Goal: Task Accomplishment & Management: Manage account settings

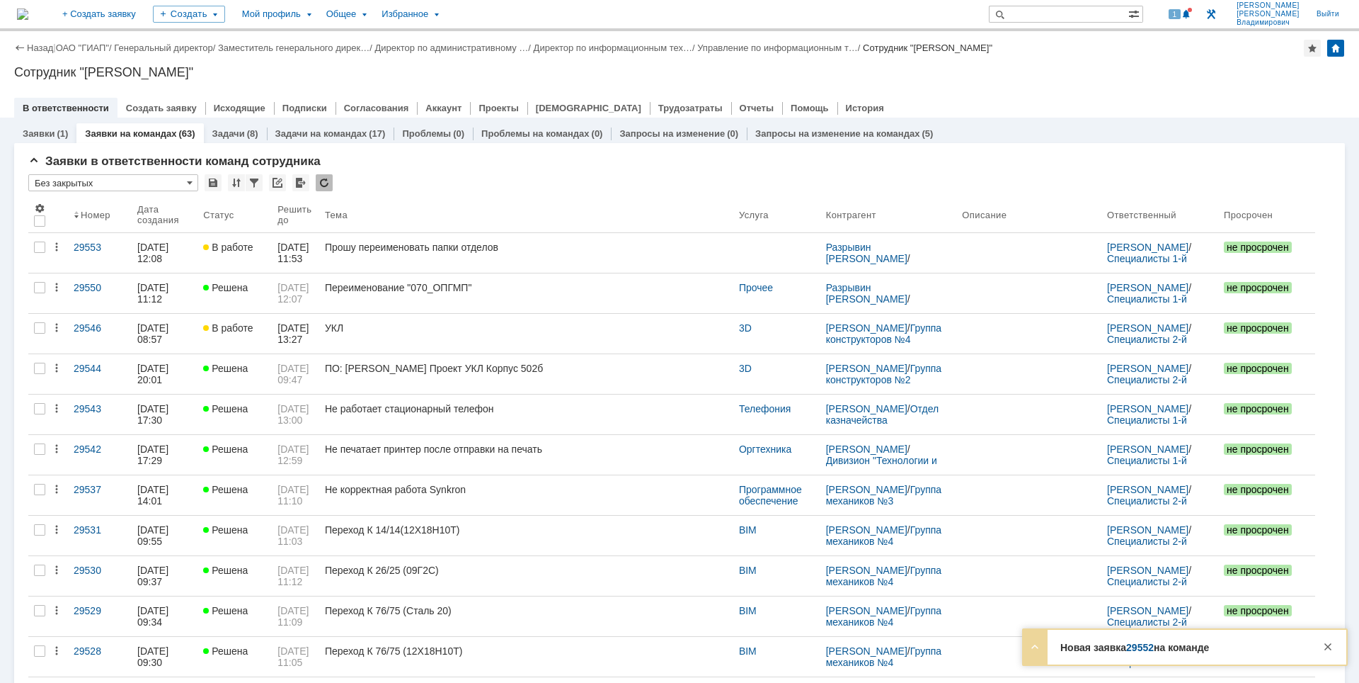
click at [1330, 648] on div at bounding box center [1328, 646] width 17 height 17
click at [1141, 76] on div "Сотрудник "[PERSON_NAME]"" at bounding box center [679, 72] width 1331 height 14
click at [1172, 75] on div "Сотрудник "[PERSON_NAME]"" at bounding box center [679, 72] width 1331 height 14
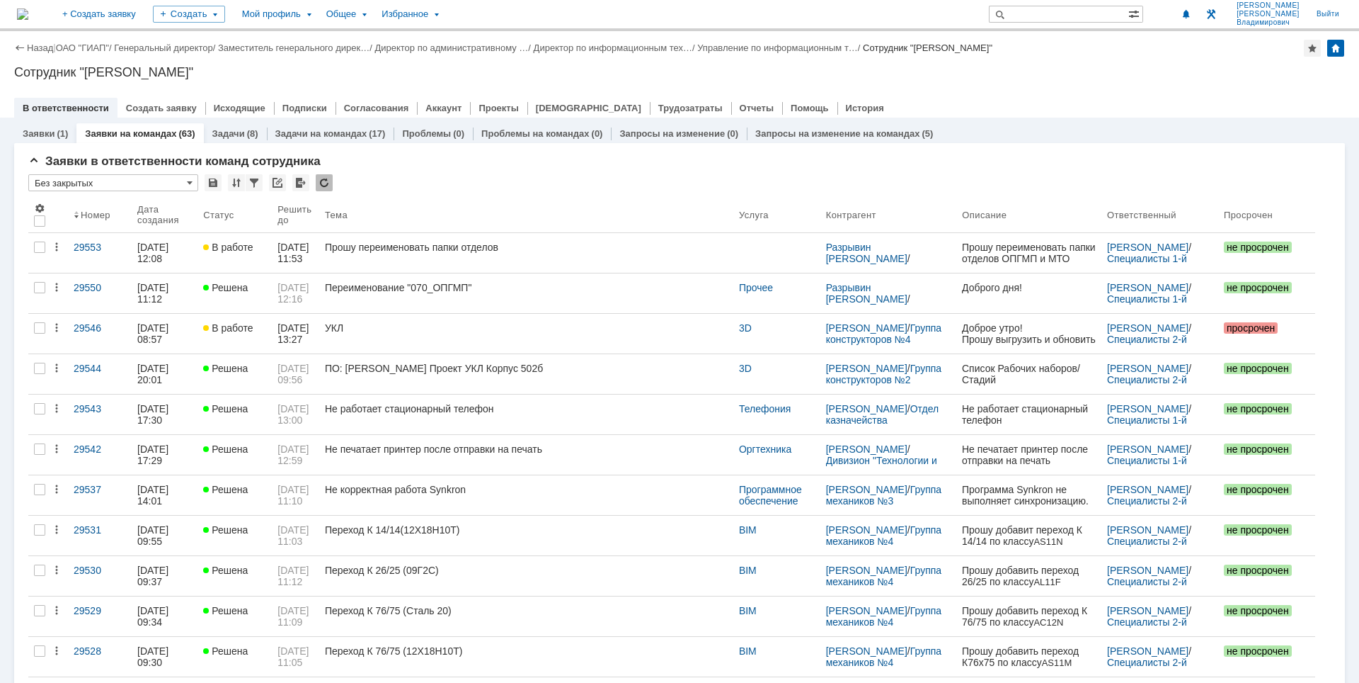
click at [1152, 72] on div "Сотрудник "[PERSON_NAME]"" at bounding box center [679, 72] width 1331 height 14
click at [1095, 103] on div "В ответственности Создать заявку Исходящие Подписки Согласования Аккаунт Проект…" at bounding box center [679, 108] width 1331 height 20
click at [1118, 63] on div "Назад | ОАО "ГИАП" / Генеральный директор / Заместитель генерального дирек… / Д…" at bounding box center [679, 74] width 1359 height 86
click at [1078, 82] on div "Назад | ОАО "ГИАП" / Генеральный директор / Заместитель генерального дирек… / Д…" at bounding box center [679, 74] width 1359 height 86
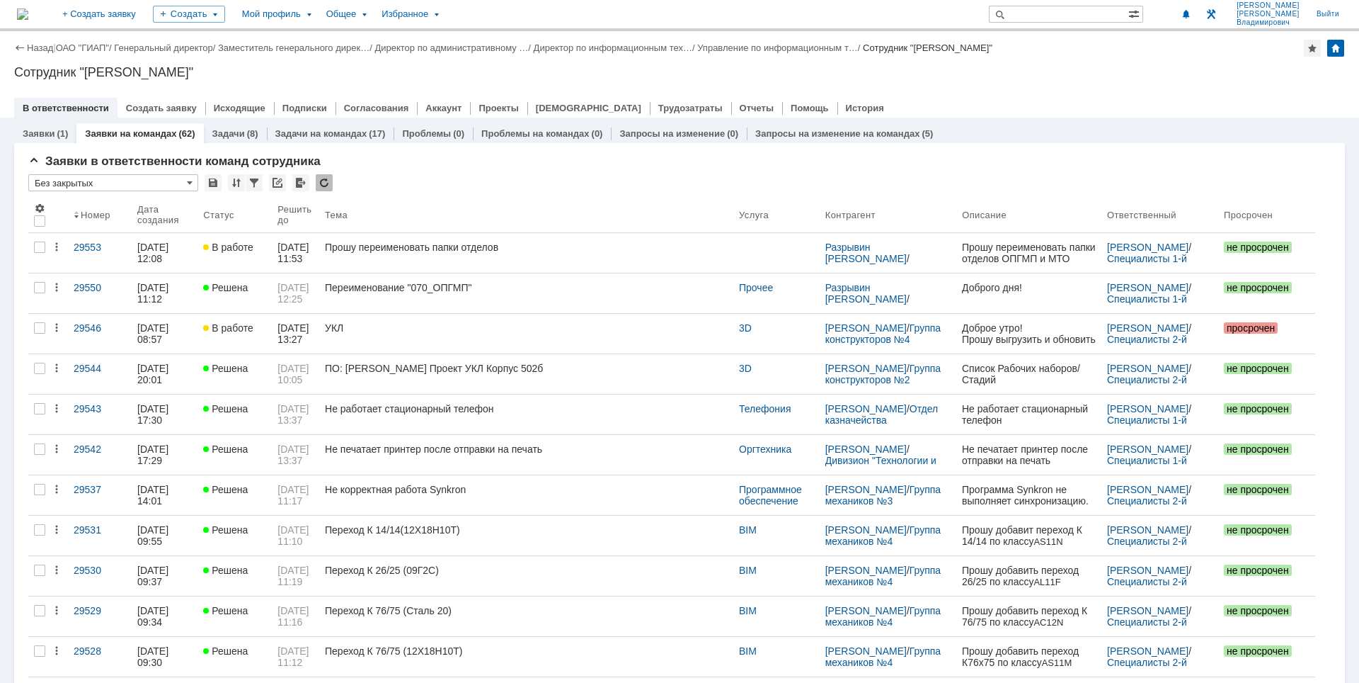
click at [1153, 78] on div "Сотрудник "[PERSON_NAME]"" at bounding box center [679, 72] width 1331 height 14
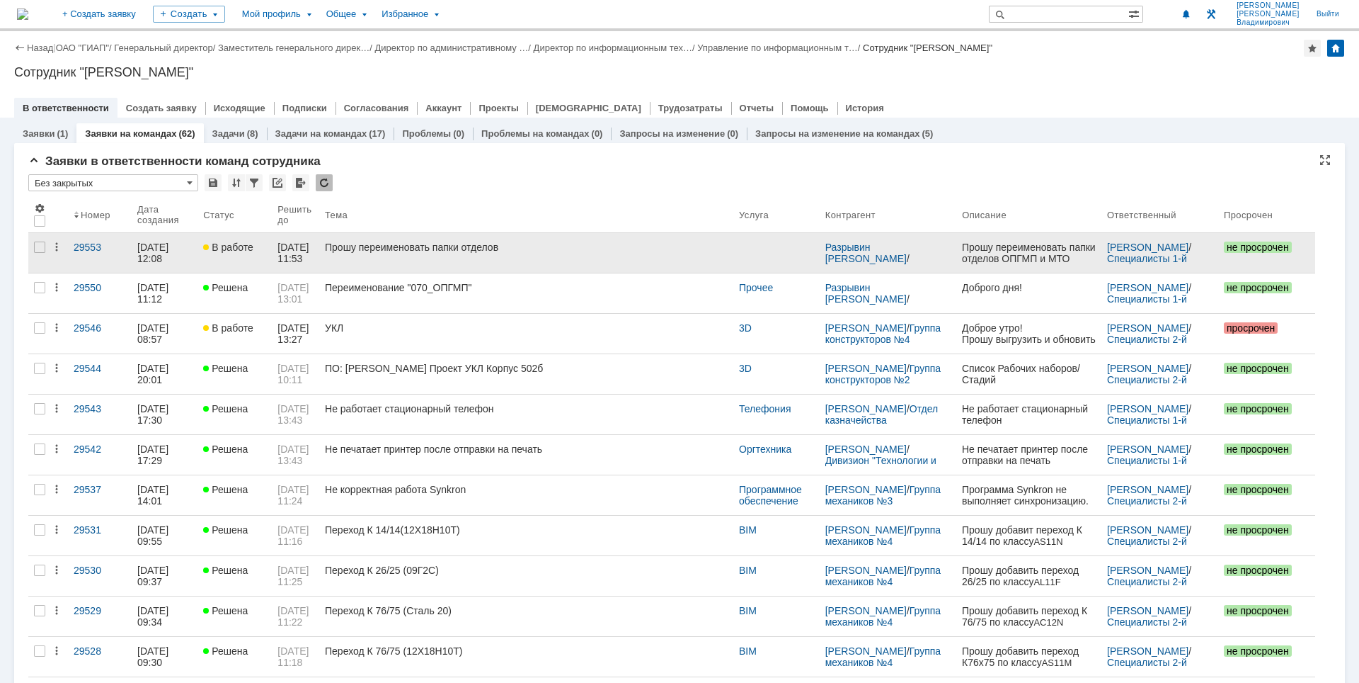
click at [507, 241] on div "Прошу переименовать папки отделов" at bounding box center [526, 246] width 403 height 11
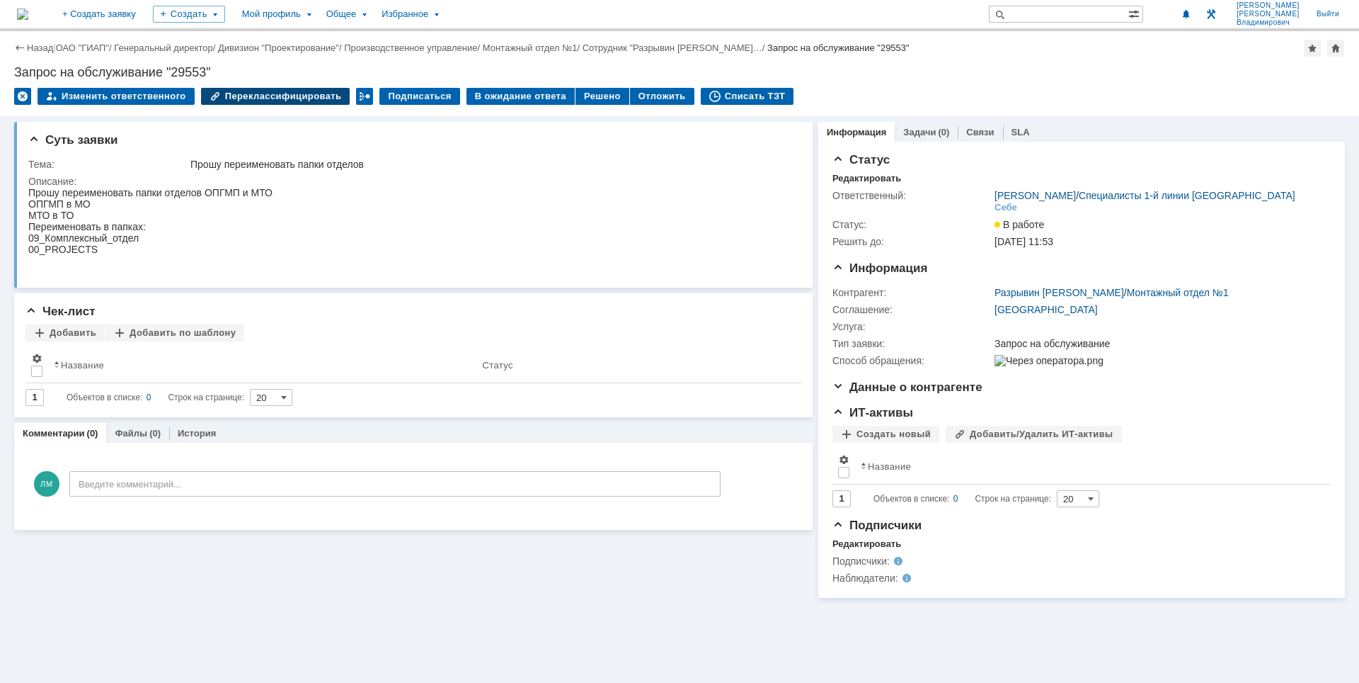
click at [290, 96] on div "Переклассифицировать" at bounding box center [275, 96] width 149 height 17
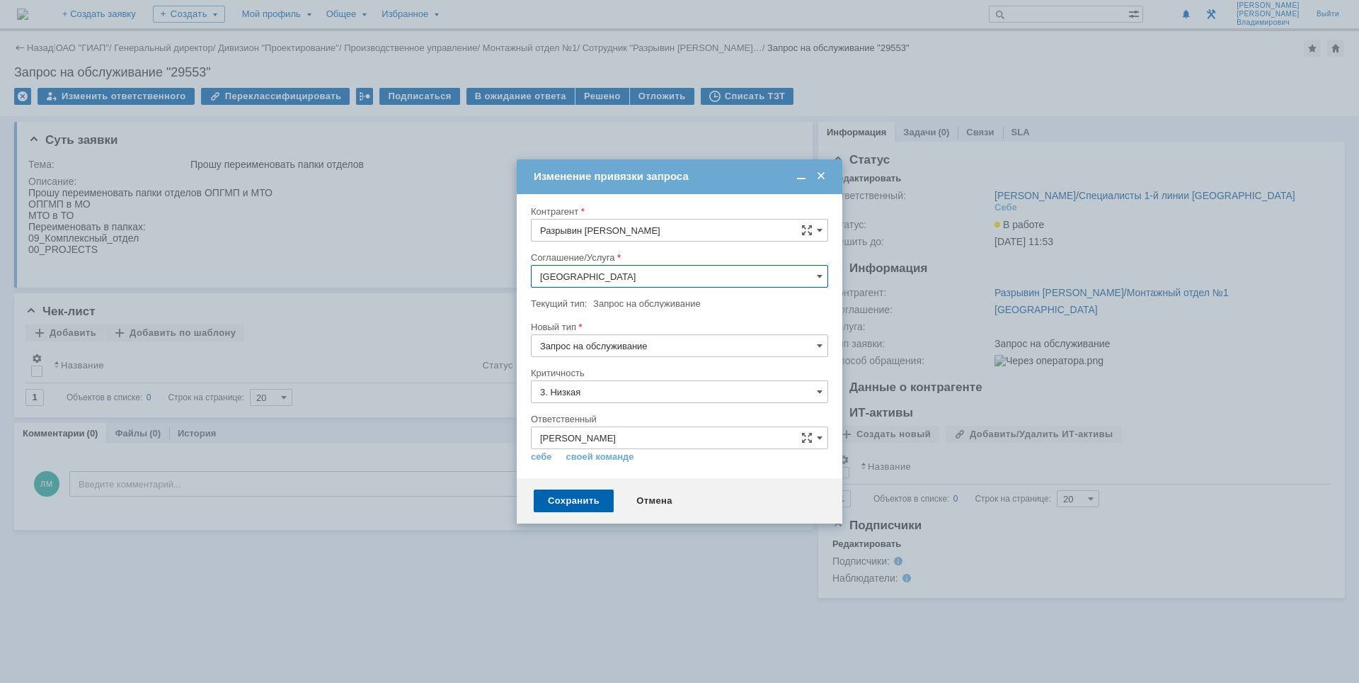
click at [661, 273] on input "[GEOGRAPHIC_DATA]" at bounding box center [679, 276] width 297 height 23
click at [665, 414] on span "Хранение электронной информации" at bounding box center [679, 415] width 279 height 11
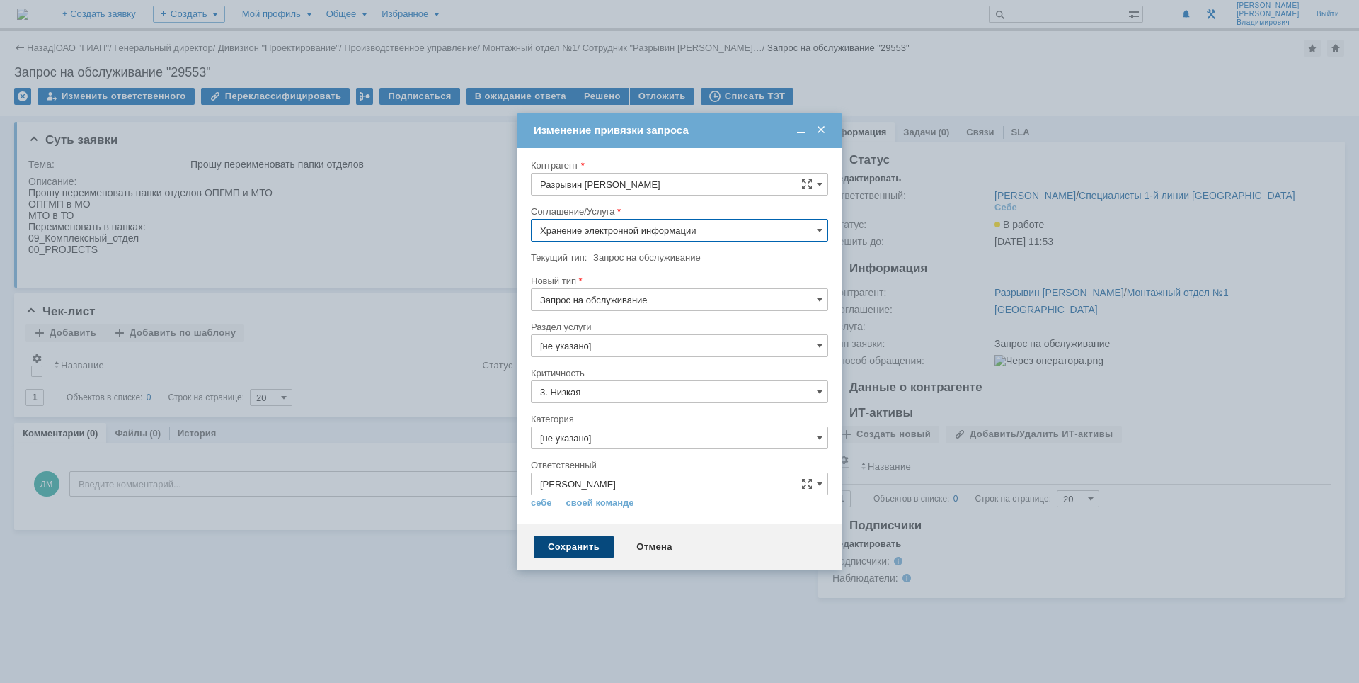
type input "Хранение электронной информации"
click at [552, 546] on div "Сохранить" at bounding box center [574, 546] width 80 height 23
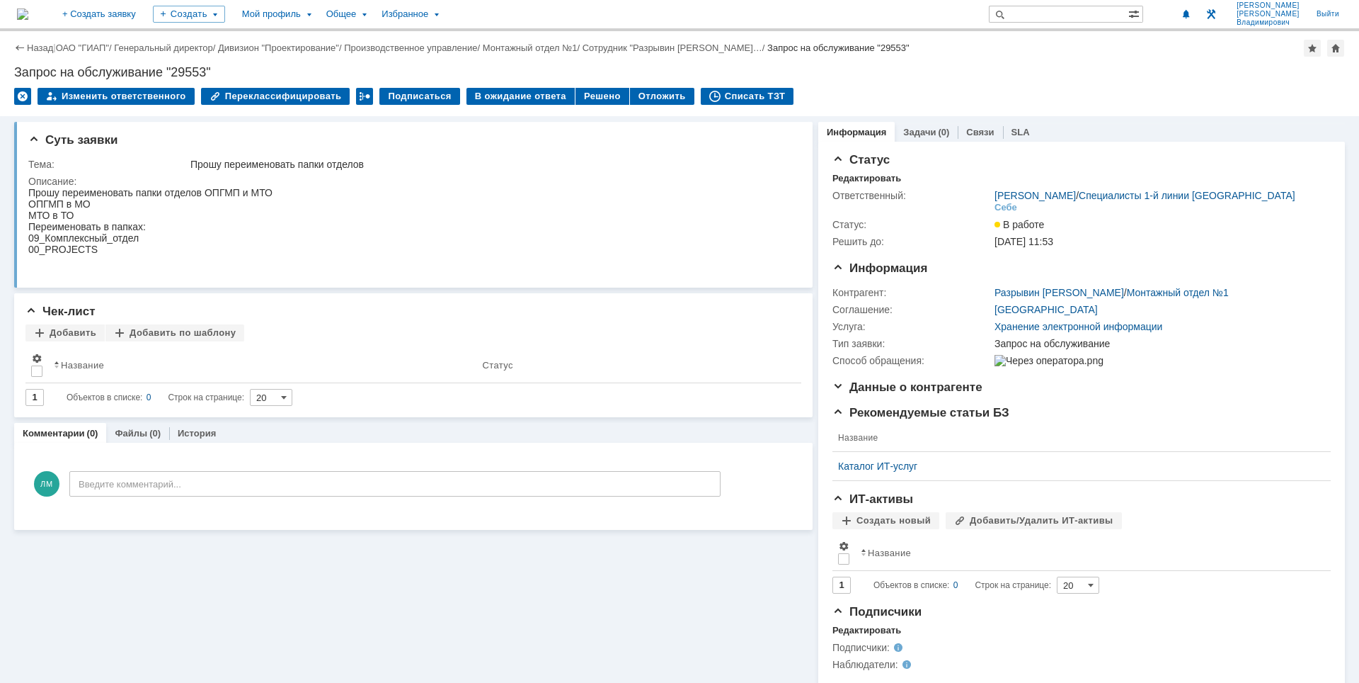
click at [28, 8] on img at bounding box center [22, 13] width 11 height 11
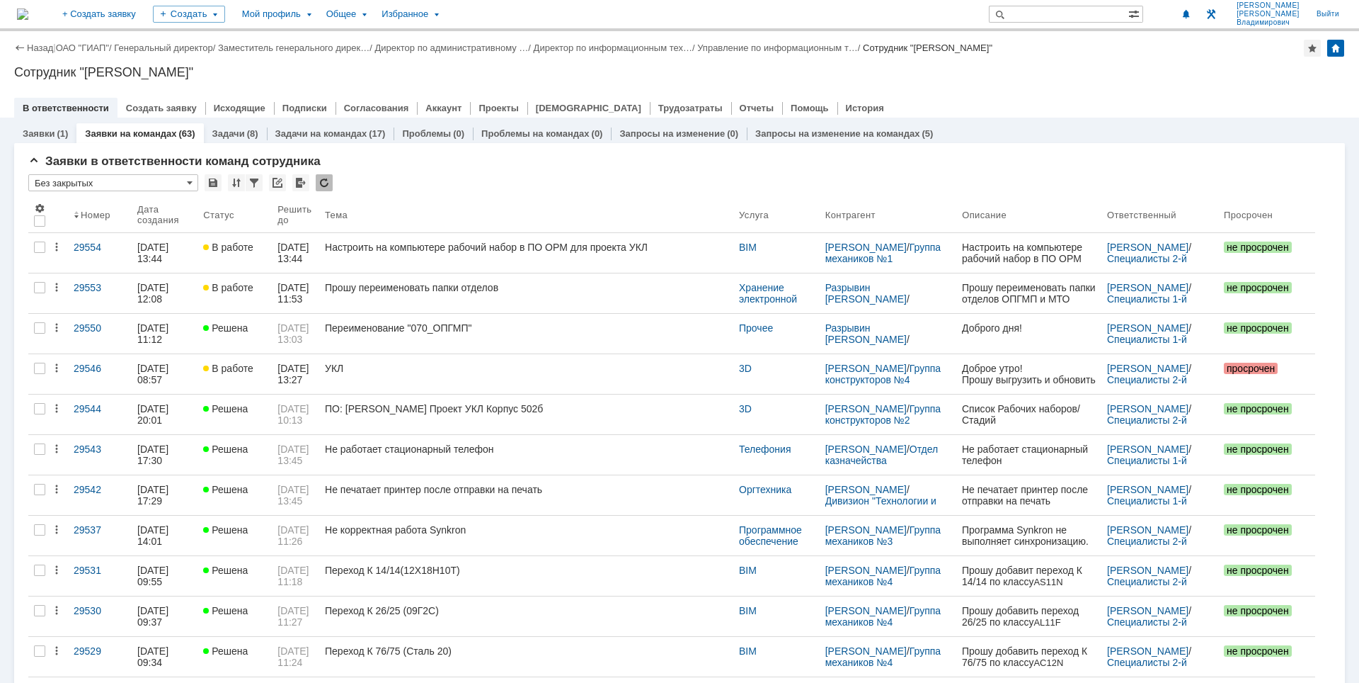
click at [1015, 96] on div at bounding box center [679, 93] width 1331 height 11
click at [786, 47] on link "Управление по информационным т…" at bounding box center [777, 47] width 161 height 11
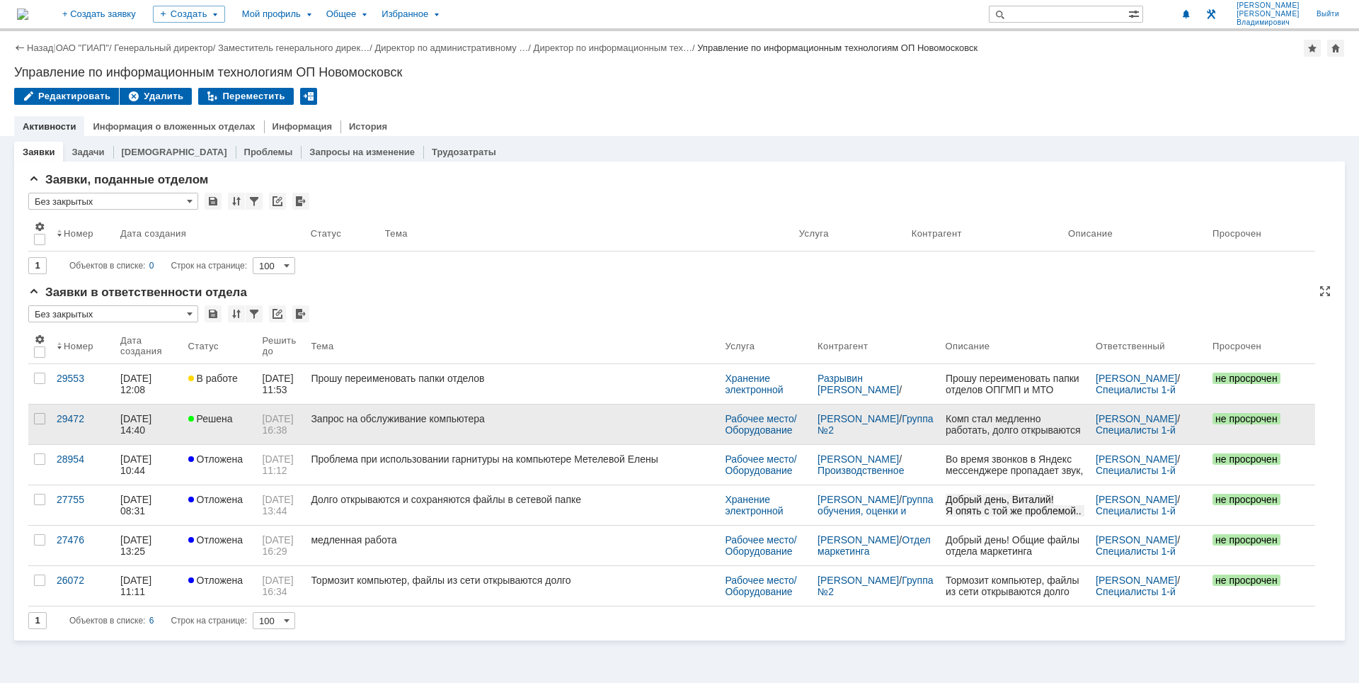
click at [530, 424] on link "Запрос на обслуживание компьютера" at bounding box center [512, 424] width 414 height 40
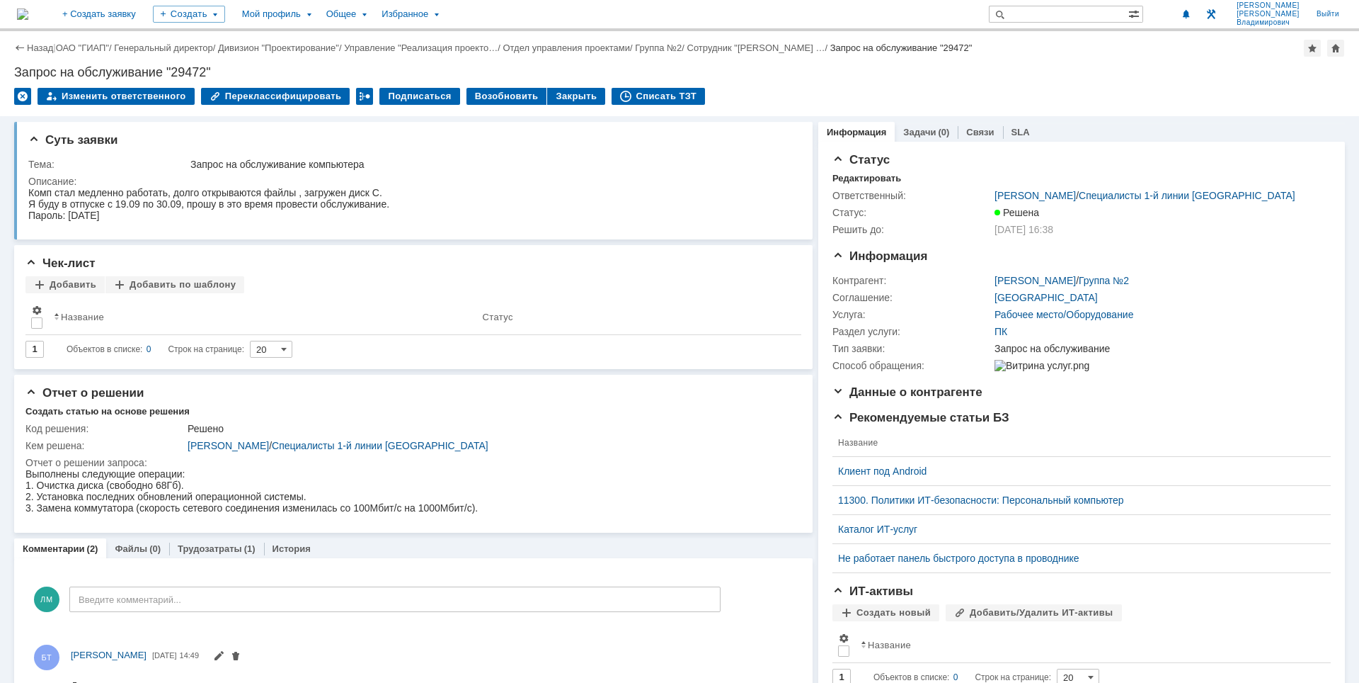
click at [28, 16] on img at bounding box center [22, 13] width 11 height 11
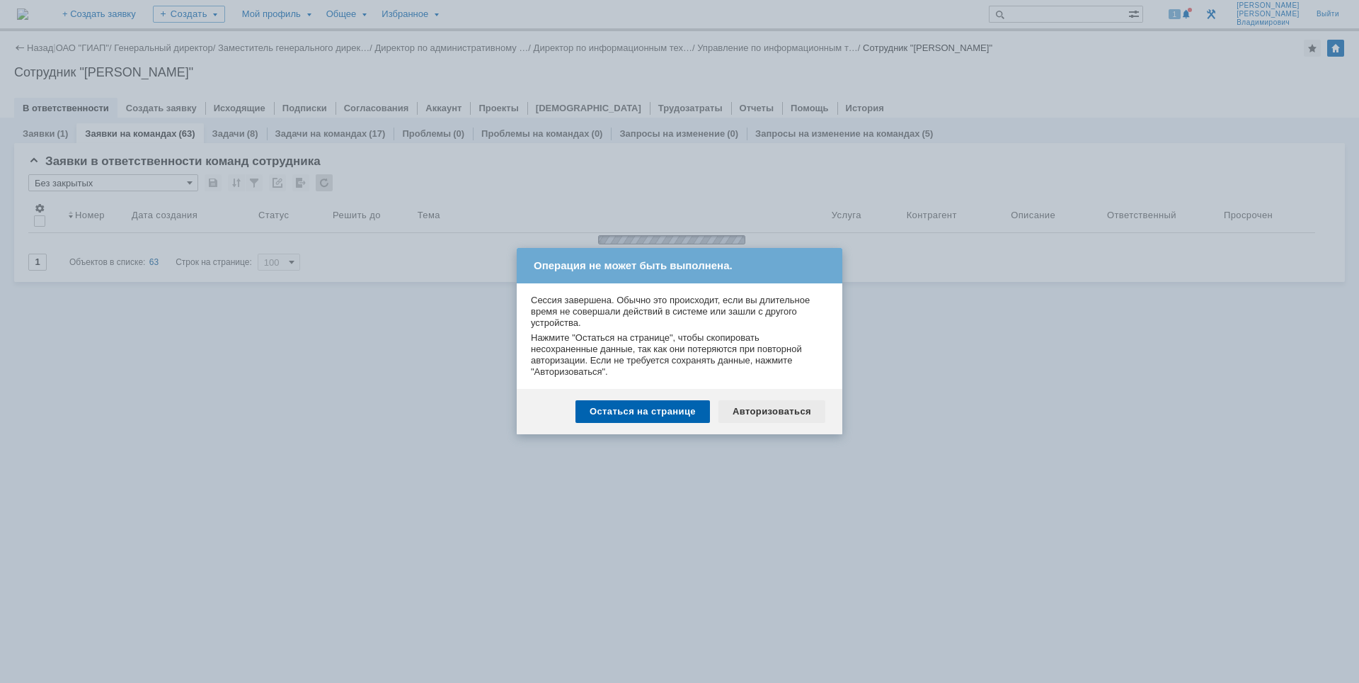
click at [768, 414] on div "Авторизоваться" at bounding box center [772, 411] width 107 height 23
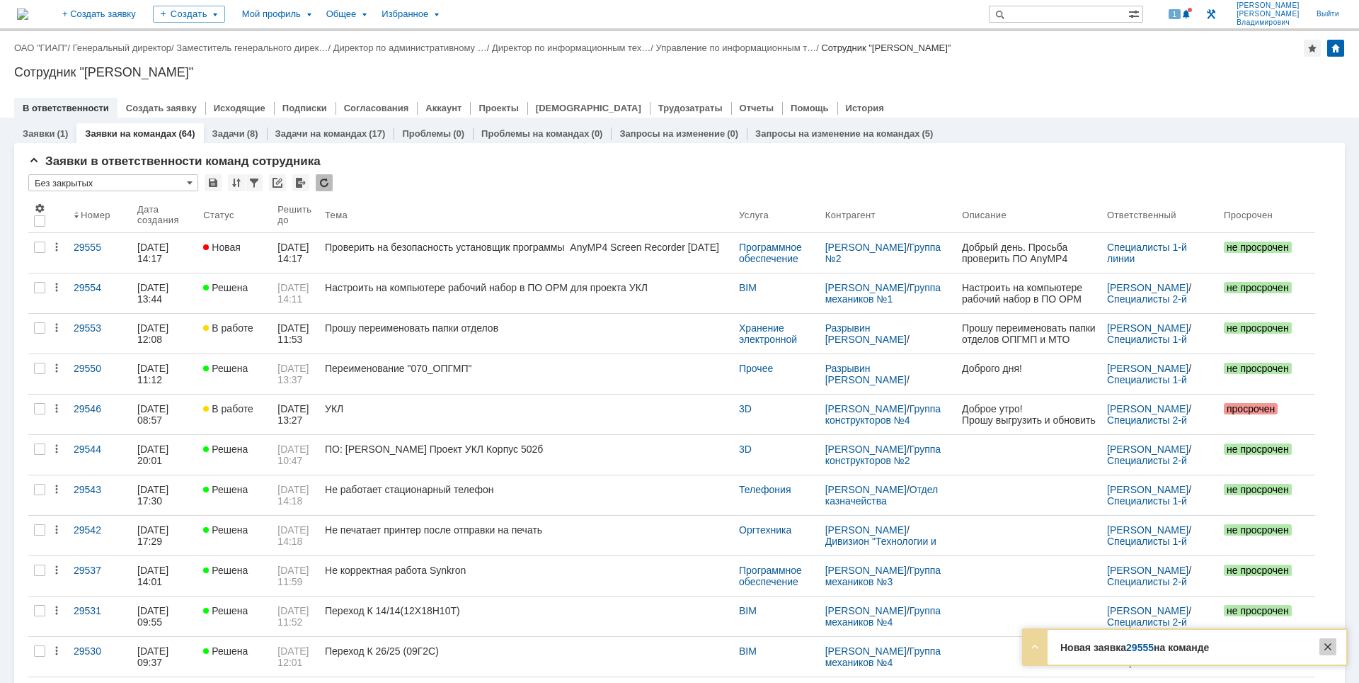
click at [1327, 644] on div at bounding box center [1328, 646] width 17 height 17
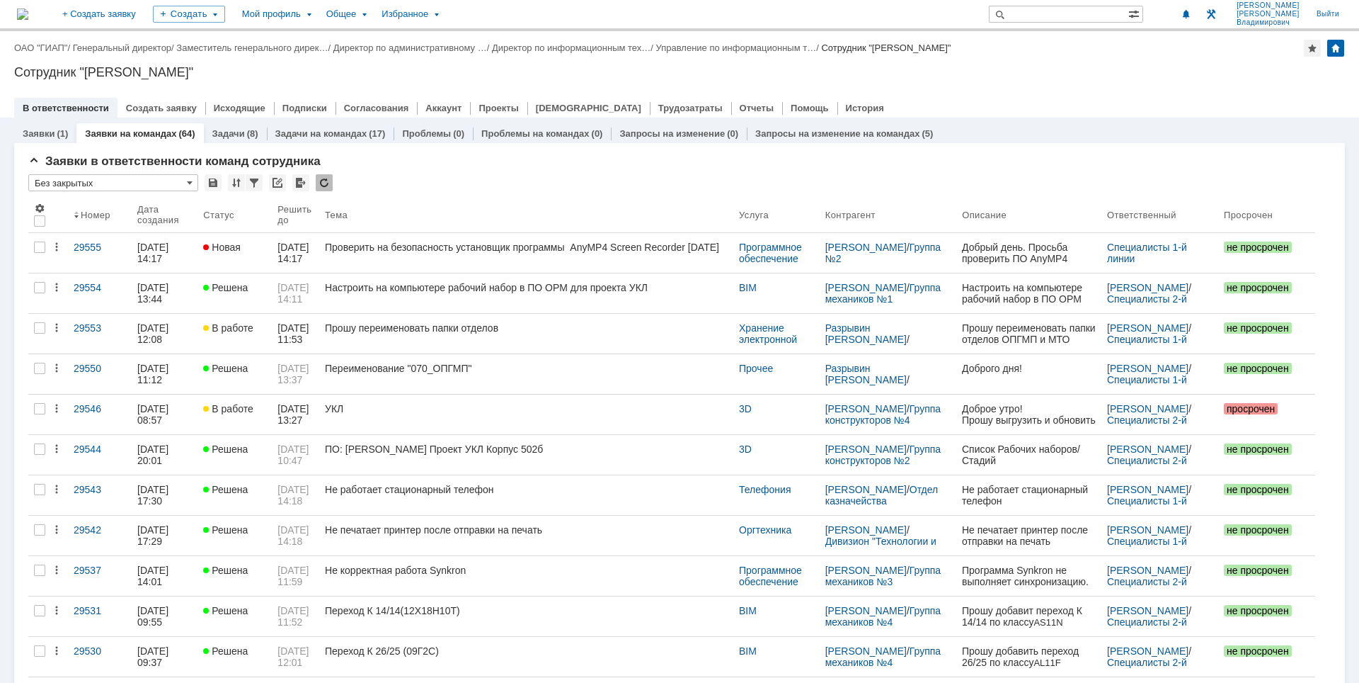
click at [1073, 101] on div "В ответственности Создать заявку Исходящие Подписки Согласования Аккаунт Проект…" at bounding box center [679, 108] width 1331 height 20
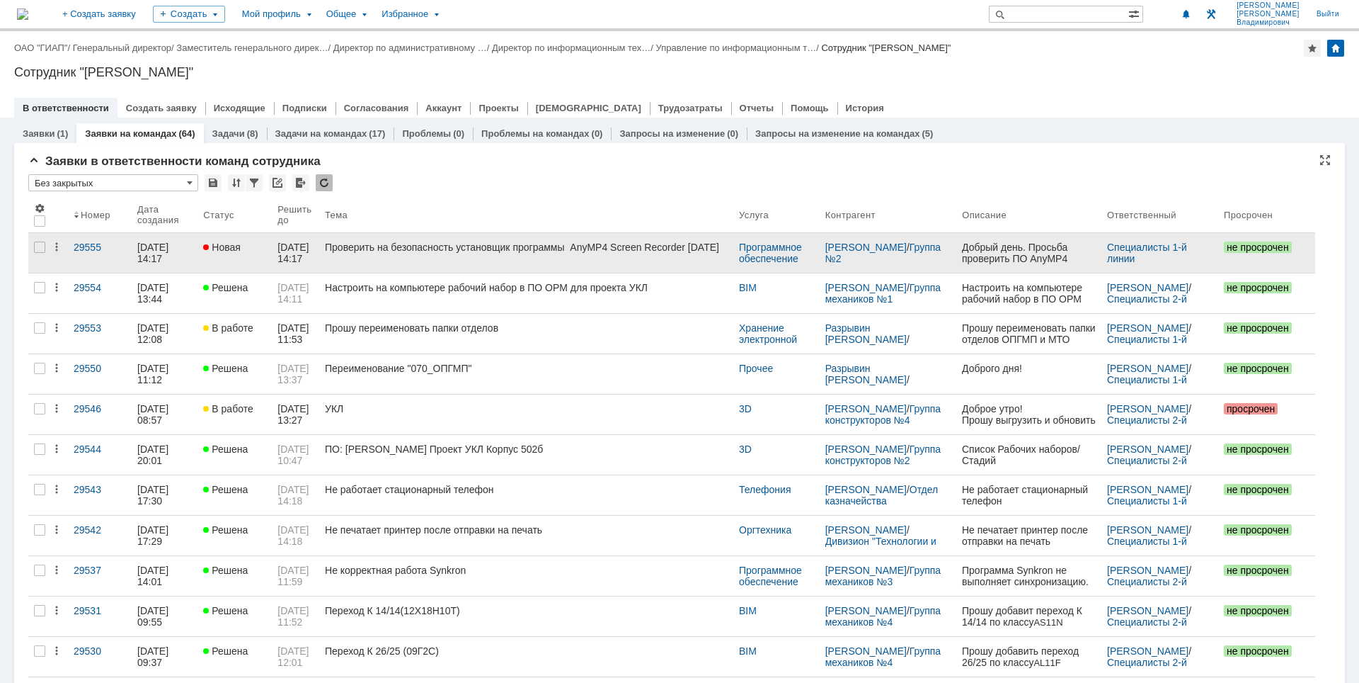
click at [593, 256] on link "Проверить на безопасность установщик программы AnyMP4 Screen Recorder 1.5.12" at bounding box center [526, 253] width 414 height 40
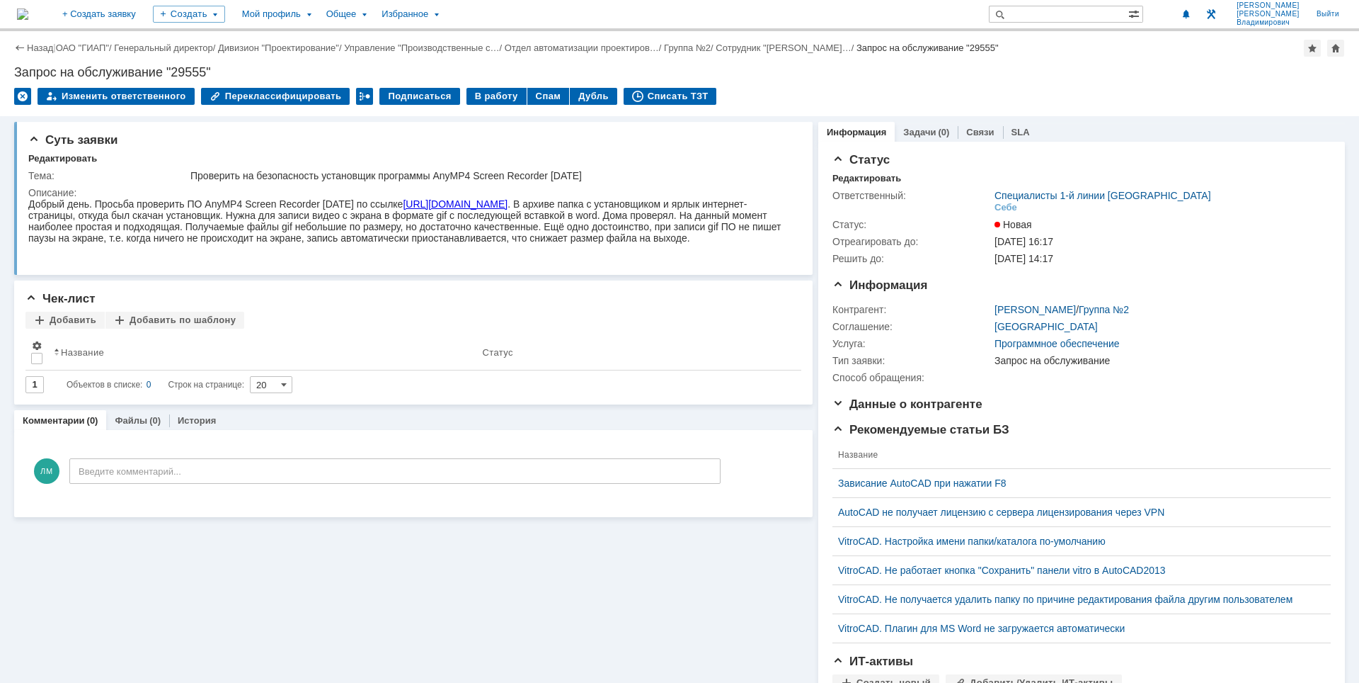
click at [860, 81] on div "Назад | ОАО "ГИАП" / Генеральный директор / Дивизион "Проектирование" / Управле…" at bounding box center [679, 73] width 1359 height 85
click at [1190, 15] on span at bounding box center [1187, 14] width 10 height 11
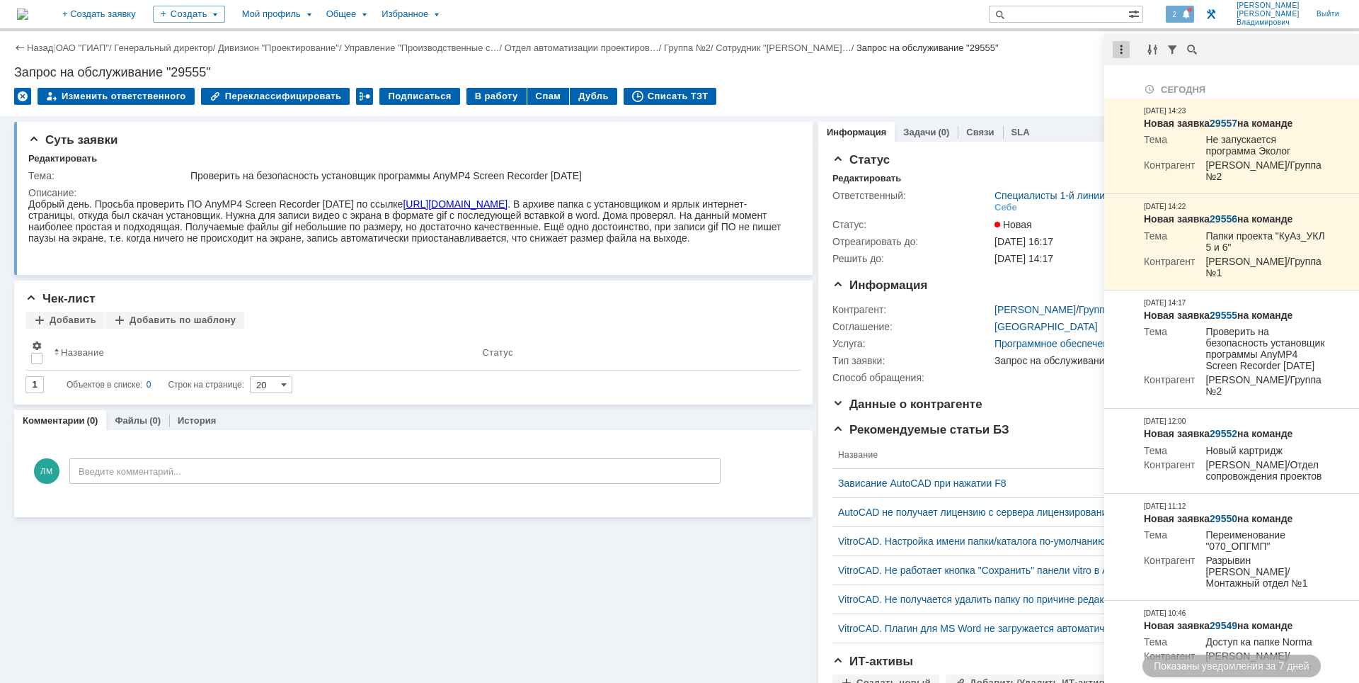
click at [1122, 52] on div at bounding box center [1121, 49] width 17 height 17
click at [1147, 85] on div "Отметить уведомления прочитанными" at bounding box center [1219, 86] width 190 height 10
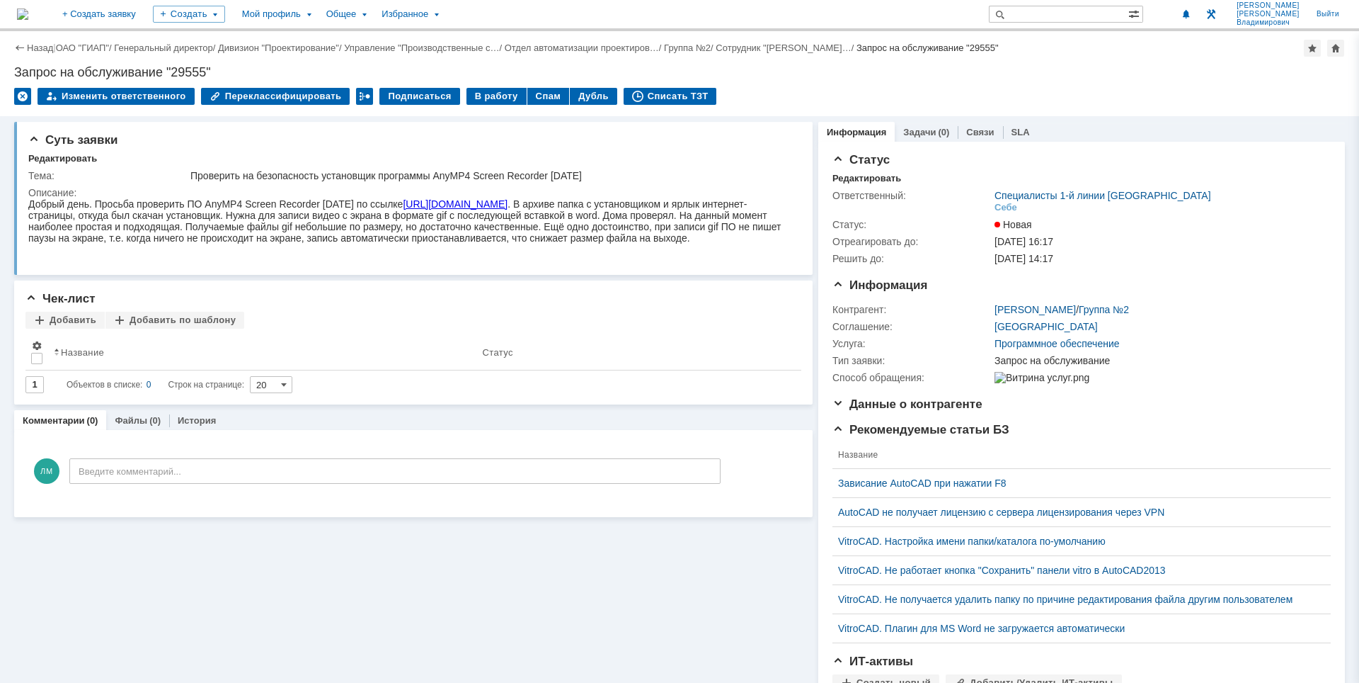
click at [1066, 79] on div "Запрос на обслуживание "29555"" at bounding box center [679, 72] width 1331 height 14
click at [28, 13] on img at bounding box center [22, 13] width 11 height 11
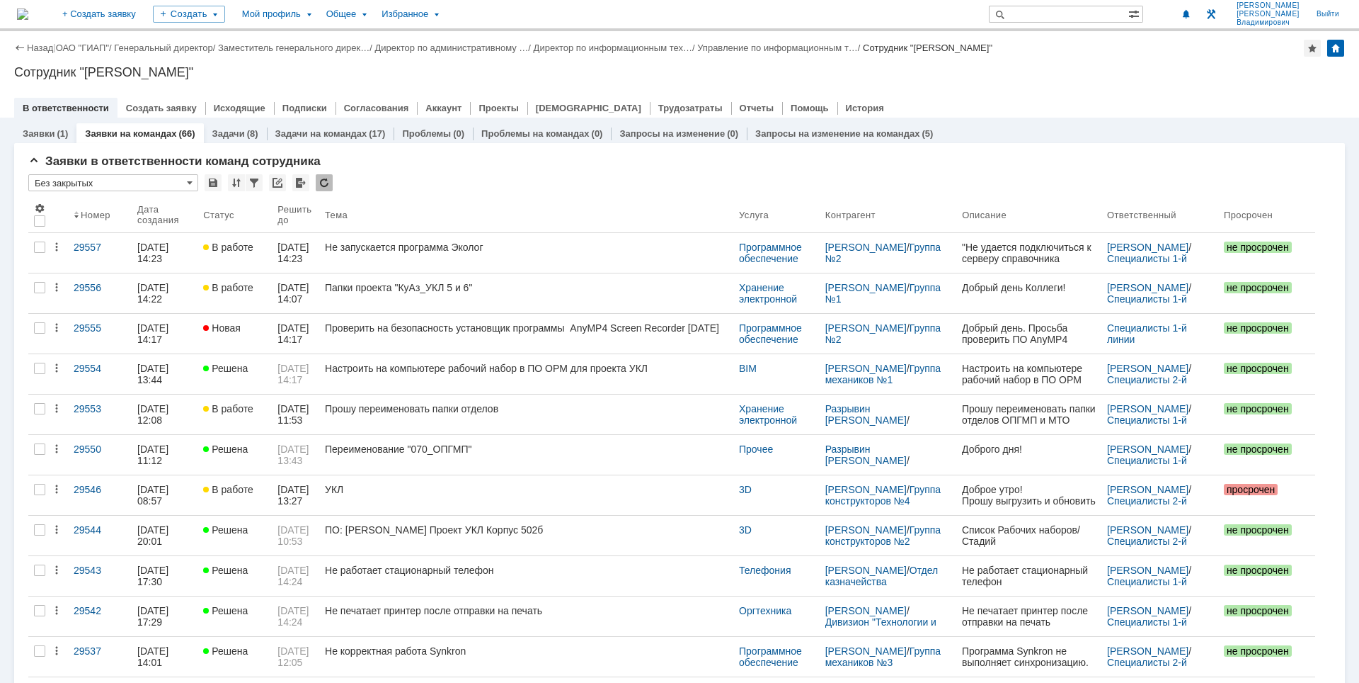
click at [28, 11] on img at bounding box center [22, 13] width 11 height 11
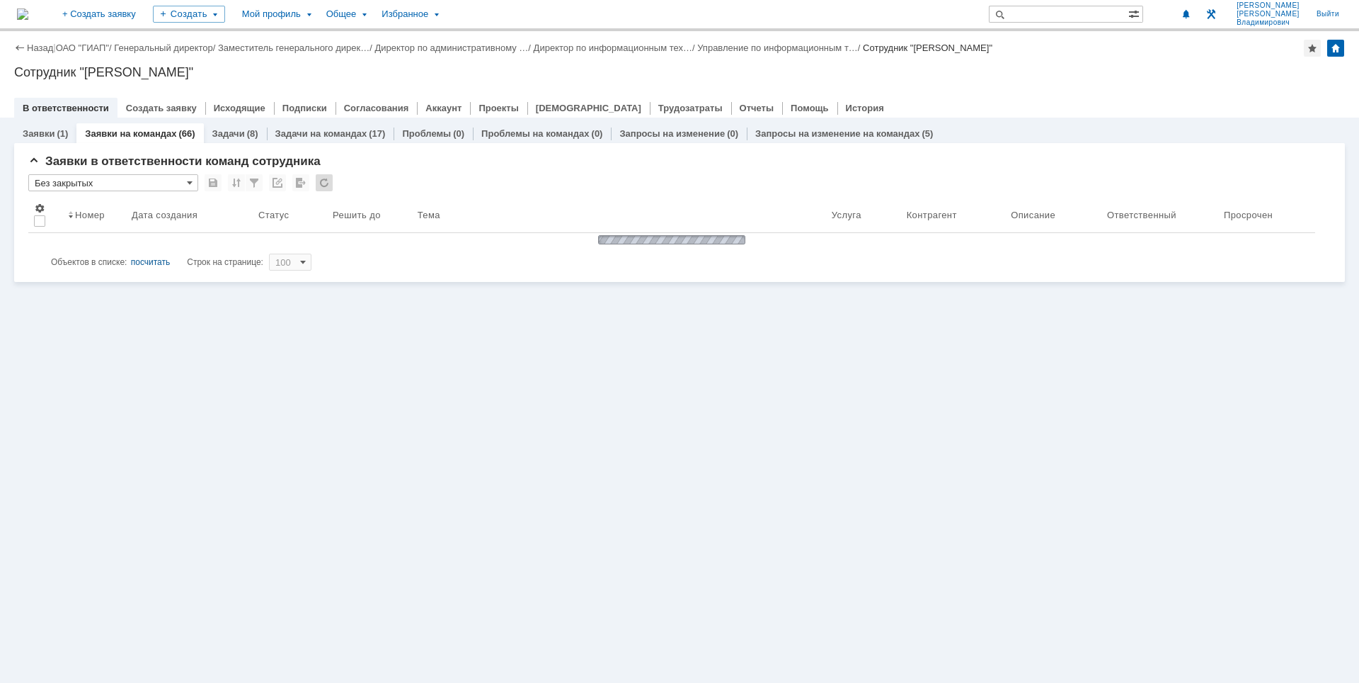
click at [1025, 104] on div "В ответственности Создать заявку Исходящие Подписки Согласования Аккаунт Проект…" at bounding box center [679, 108] width 1331 height 20
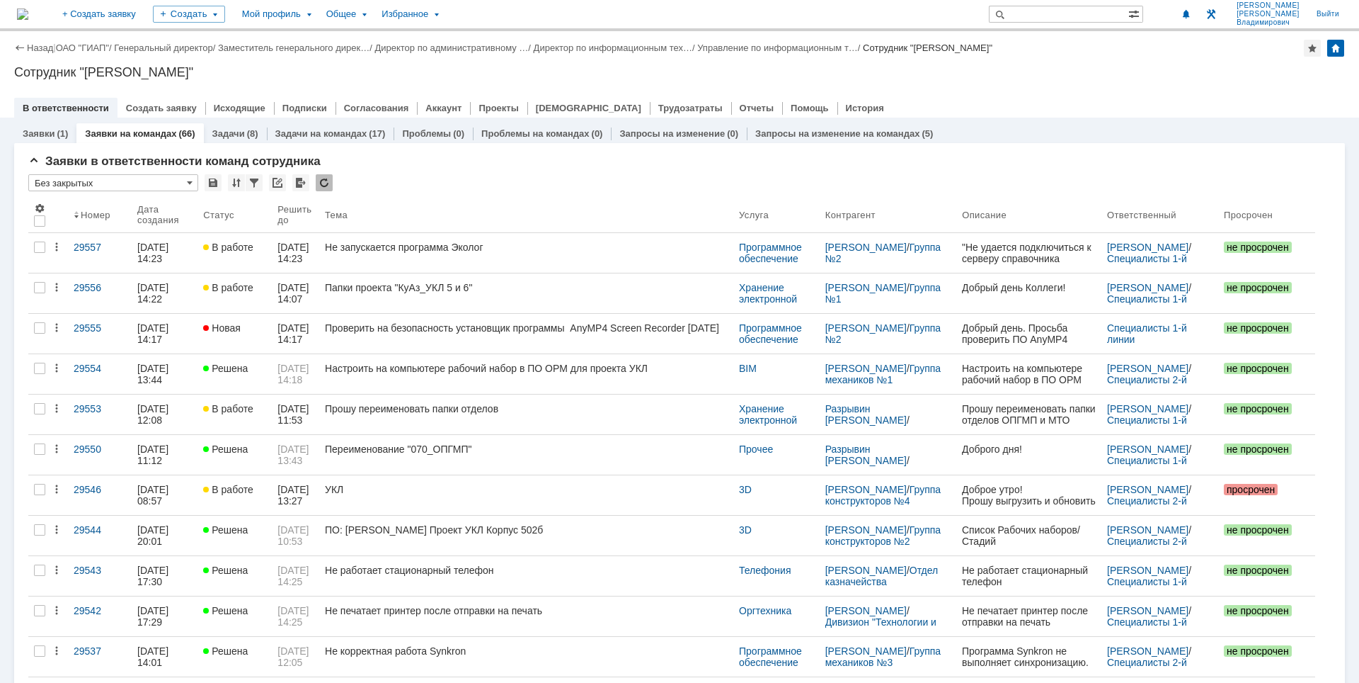
click at [906, 67] on div "Сотрудник "[PERSON_NAME]"" at bounding box center [679, 72] width 1331 height 14
click at [1048, 67] on div "Сотрудник "[PERSON_NAME]"" at bounding box center [679, 72] width 1331 height 14
